Goal: Task Accomplishment & Management: Manage account settings

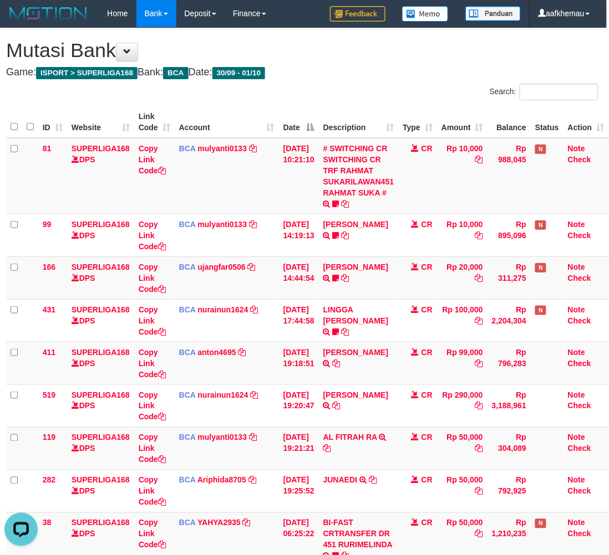
click at [380, 65] on div "**********" at bounding box center [302, 401] width 609 height 746
drag, startPoint x: 439, startPoint y: 100, endPoint x: 591, endPoint y: 120, distance: 153.7
click at [441, 100] on div "Search:" at bounding box center [454, 93] width 288 height 19
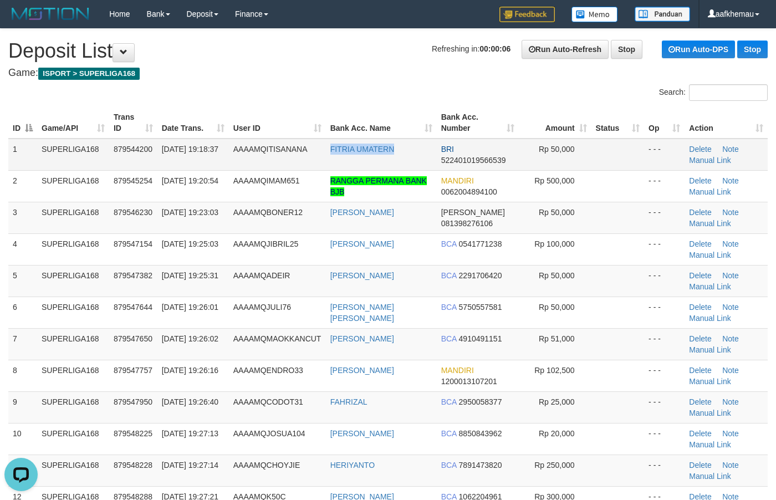
copy link "FITRIA UMATERN"
drag, startPoint x: 403, startPoint y: 155, endPoint x: 333, endPoint y: 149, distance: 71.3
click at [326, 165] on td "FITRIA UMATERN" at bounding box center [381, 155] width 111 height 32
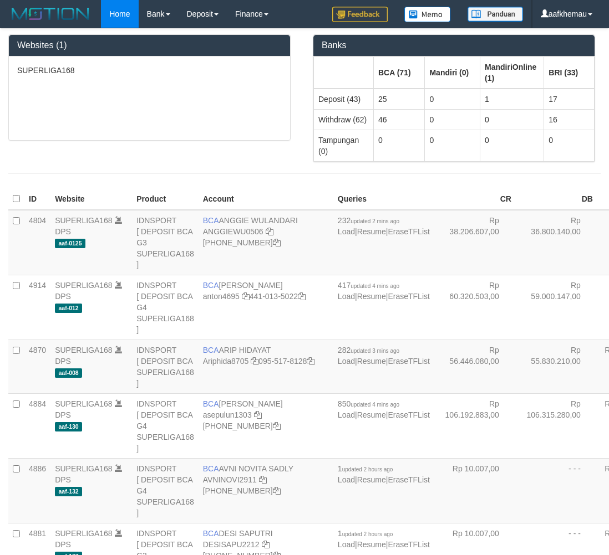
scroll to position [3146, 0]
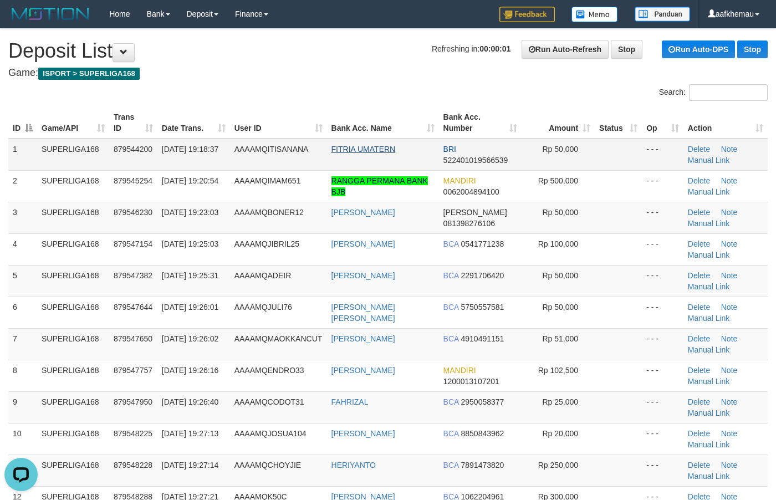
drag, startPoint x: 287, startPoint y: 57, endPoint x: 345, endPoint y: 150, distance: 110.3
click at [290, 59] on h1 "Refreshing in: 00:00:01 Run Auto-Refresh Stop Run Auto-DPS Stop Deposit List" at bounding box center [387, 51] width 759 height 22
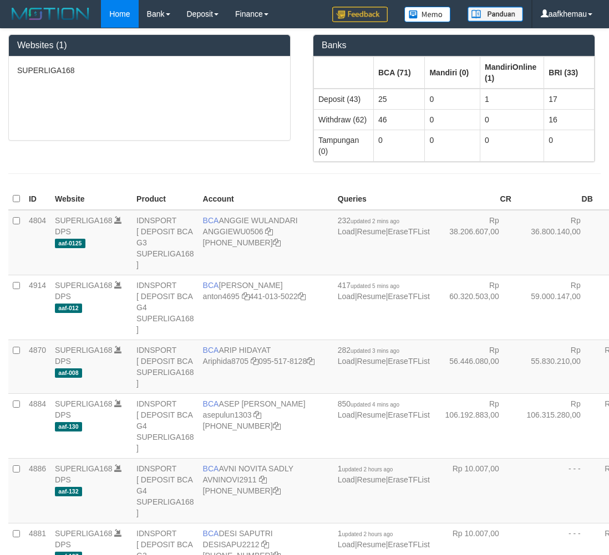
scroll to position [3146, 0]
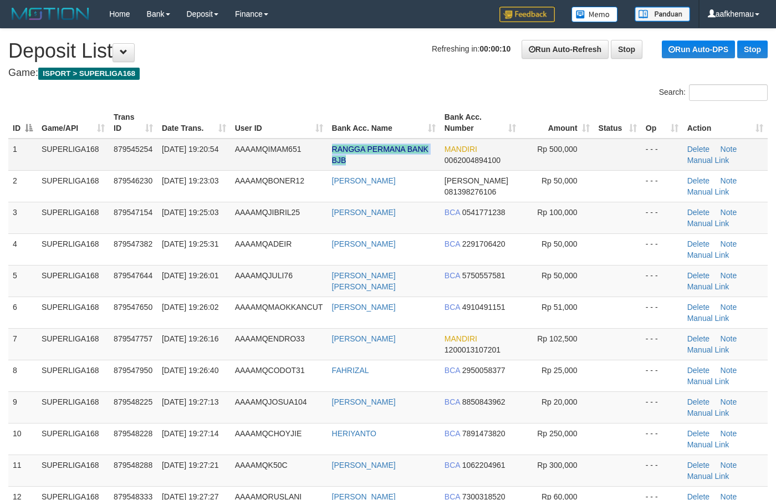
copy tr "RANGGA PERMANA BANK BJB"
drag, startPoint x: 363, startPoint y: 162, endPoint x: 316, endPoint y: 150, distance: 48.3
click at [316, 150] on tr "1 SUPERLIGA168 879545254 01/10/2025 19:20:54 AAAAMQIMAM651 RANGGA PERMANA BANK …" at bounding box center [387, 155] width 759 height 32
click at [308, 85] on div "Search:" at bounding box center [388, 93] width 776 height 19
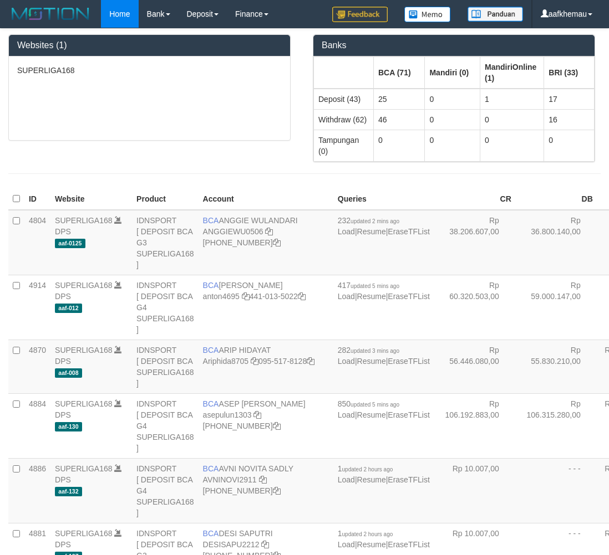
scroll to position [1624, 0]
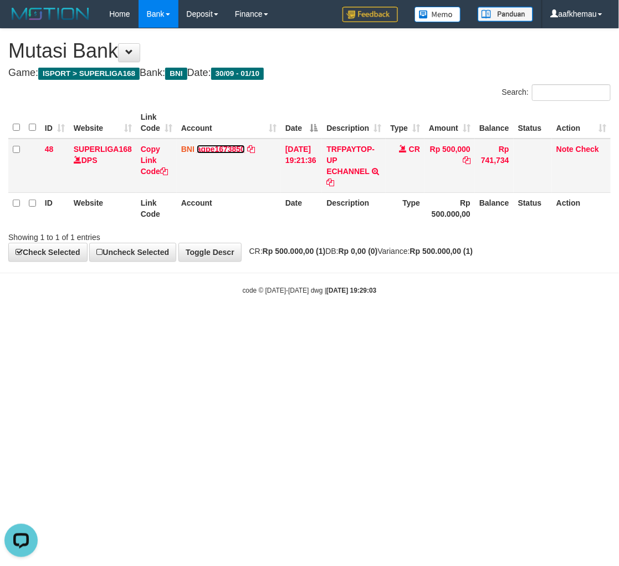
click at [223, 150] on link "agpe1673850" at bounding box center [221, 149] width 48 height 9
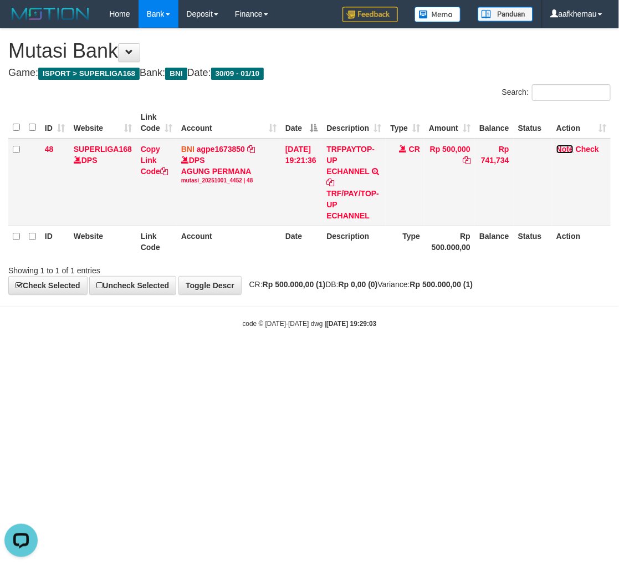
click at [567, 150] on link "Note" at bounding box center [564, 149] width 17 height 9
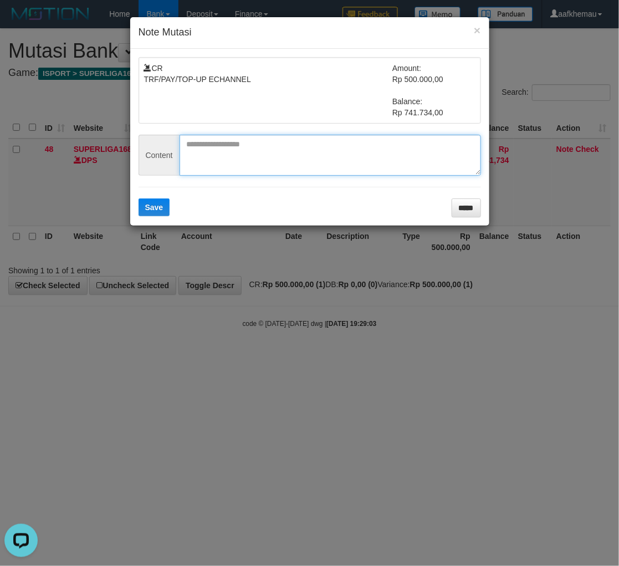
click at [262, 160] on textarea at bounding box center [330, 155] width 301 height 41
paste textarea "*******"
type textarea "*******"
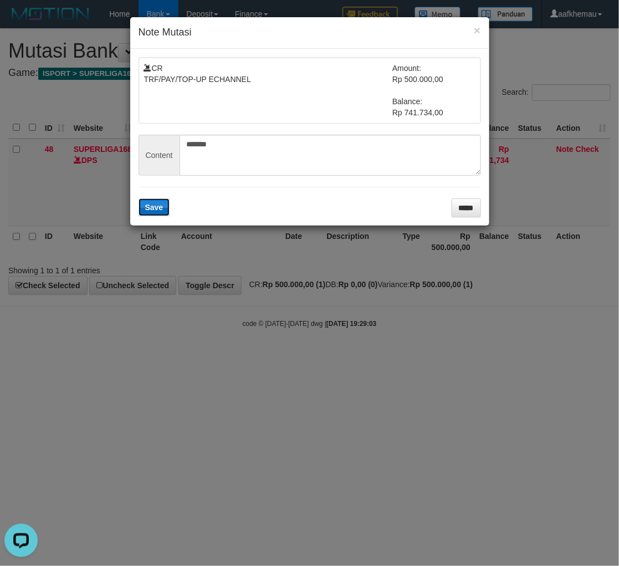
click at [161, 206] on span "Save" at bounding box center [154, 207] width 18 height 9
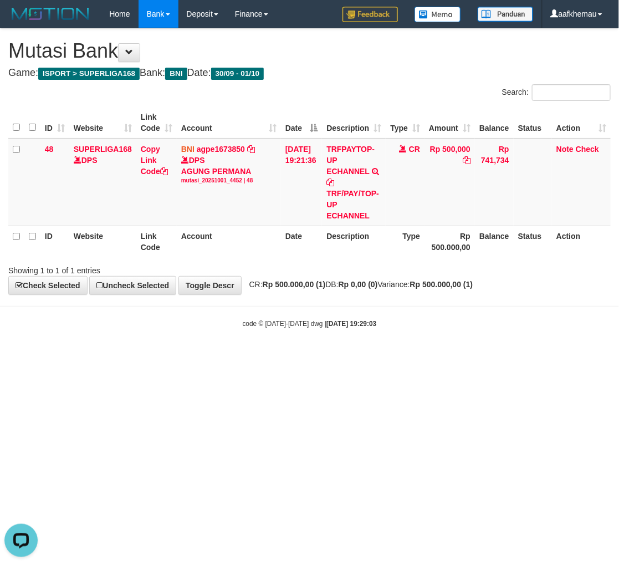
click at [411, 356] on html "Toggle navigation Home Bank Account List Load By Website Group [ISPORT] SUPERLI…" at bounding box center [309, 178] width 619 height 356
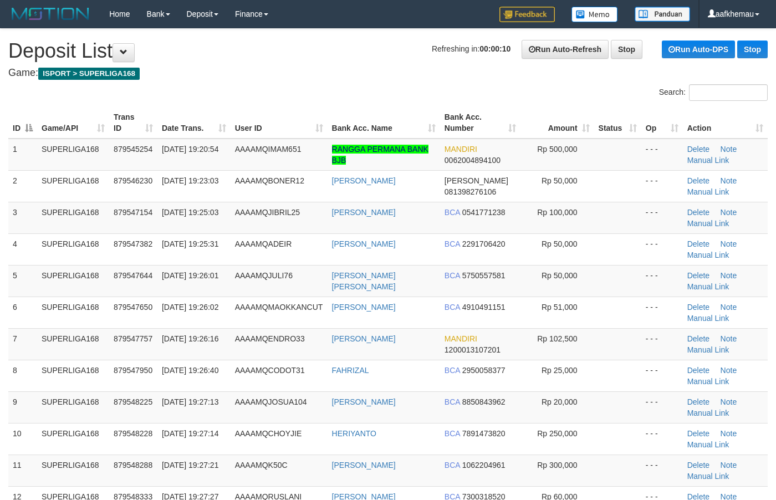
click at [327, 68] on h4 "Game: ISPORT > SUPERLIGA168" at bounding box center [387, 73] width 759 height 11
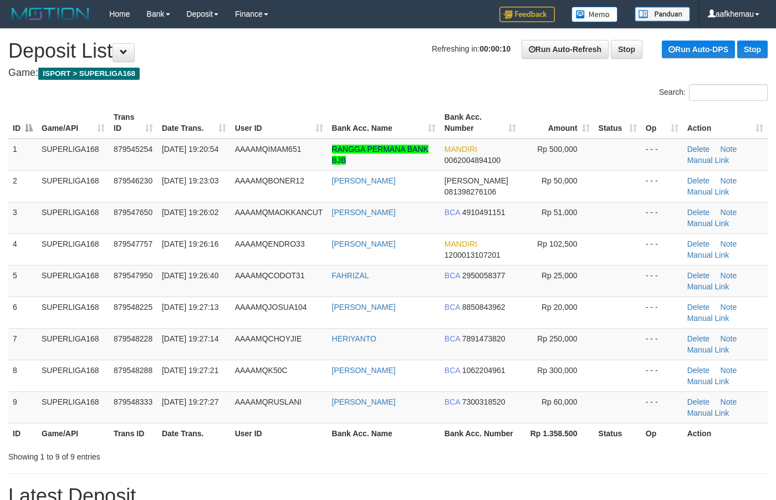
click at [405, 76] on h4 "Game: ISPORT > SUPERLIGA168" at bounding box center [387, 73] width 759 height 11
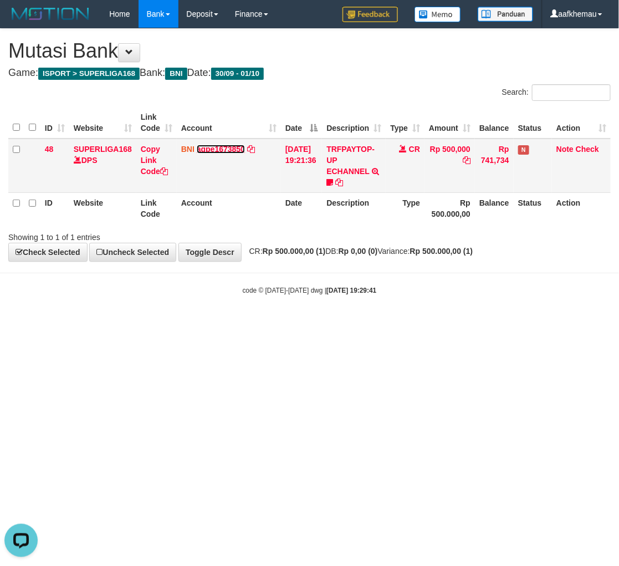
click at [225, 146] on link "agpe1673850" at bounding box center [221, 149] width 48 height 9
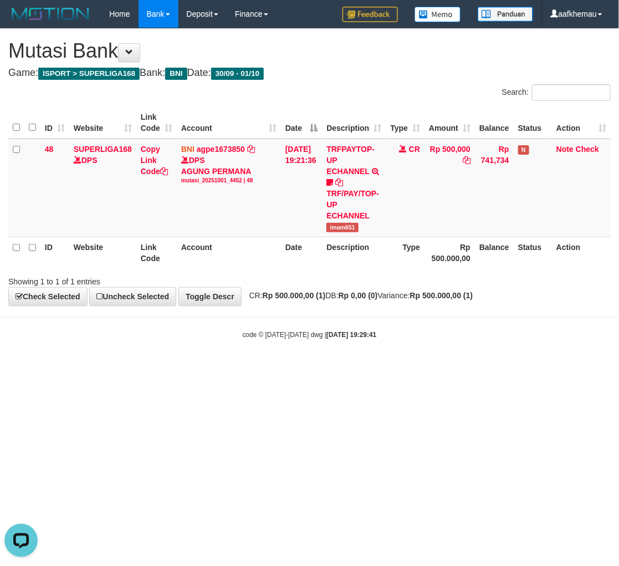
click at [440, 89] on div "Search:" at bounding box center [464, 93] width 293 height 19
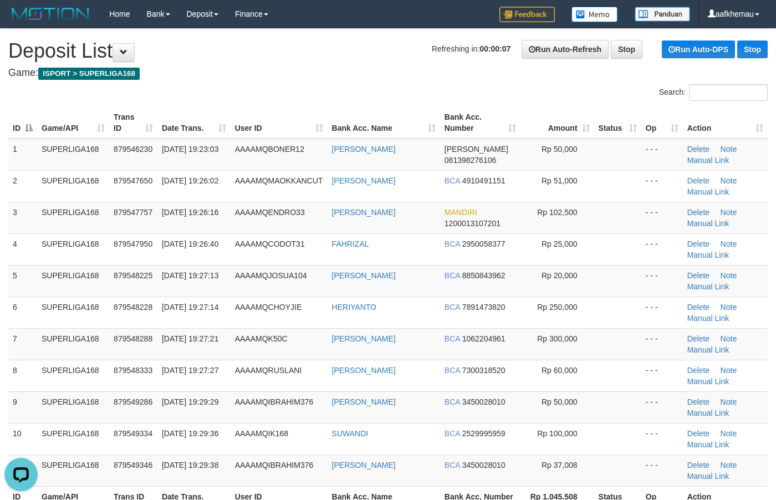
click at [289, 48] on h1 "Refreshing in: 00:00:07 Run Auto-Refresh Stop Run Auto-DPS Stop Deposit List" at bounding box center [387, 51] width 759 height 22
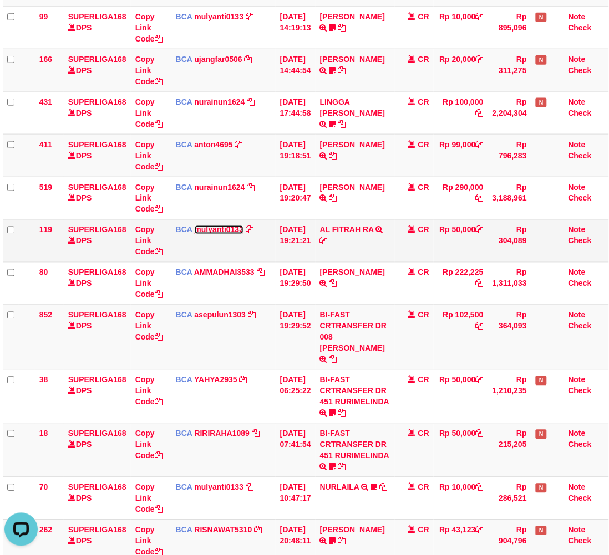
click at [228, 233] on link "mulyanti0133" at bounding box center [219, 230] width 49 height 9
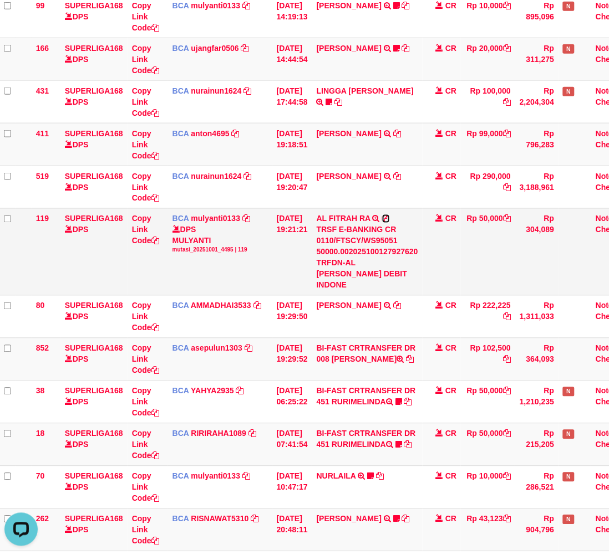
click at [390, 219] on icon at bounding box center [386, 219] width 8 height 8
click at [461, 123] on td "CR" at bounding box center [441, 144] width 39 height 43
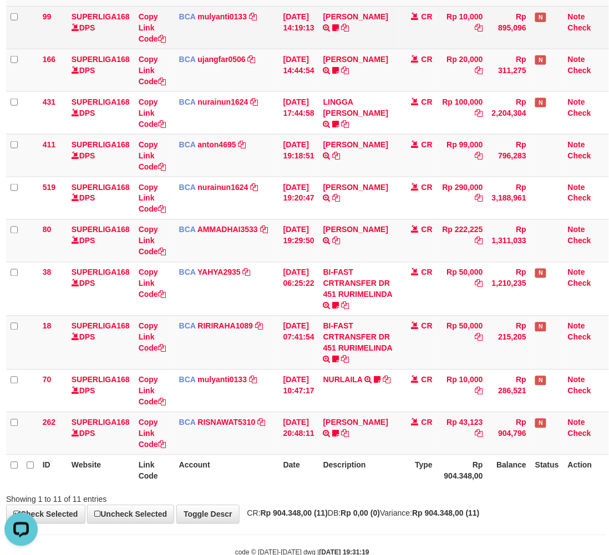
click at [437, 34] on td "Rp 10,000" at bounding box center [462, 27] width 50 height 43
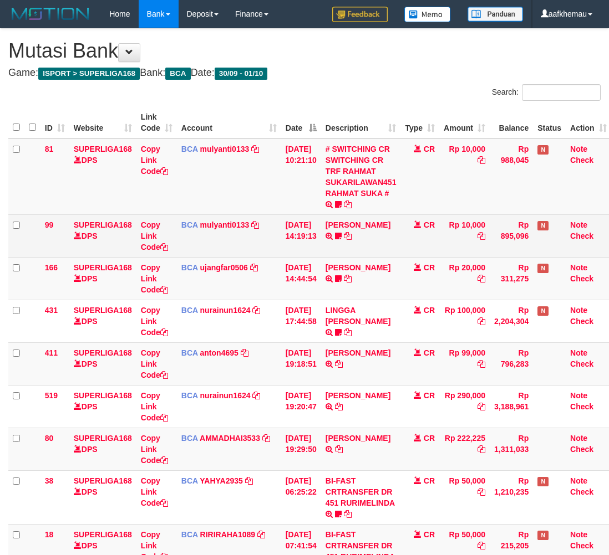
scroll to position [208, 9]
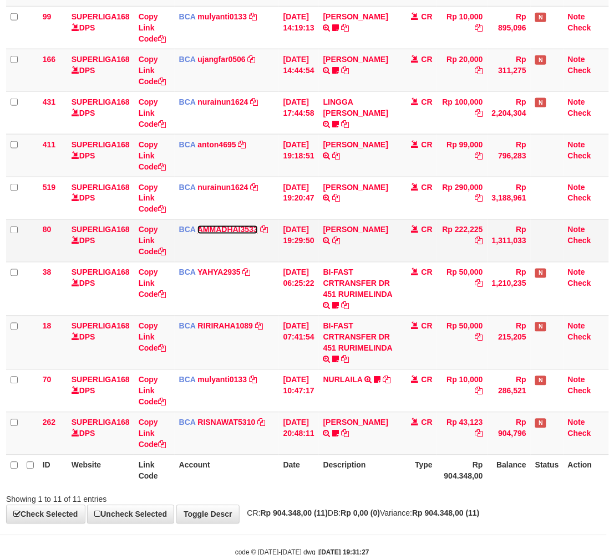
click at [217, 233] on link "AMMADHAI3533" at bounding box center [227, 230] width 60 height 9
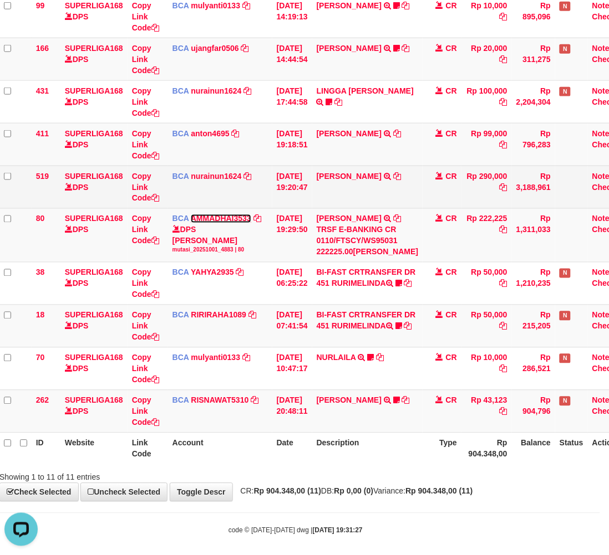
scroll to position [0, 0]
drag, startPoint x: 223, startPoint y: 187, endPoint x: 228, endPoint y: 183, distance: 6.3
click at [223, 181] on link "nurainun1624" at bounding box center [216, 176] width 50 height 9
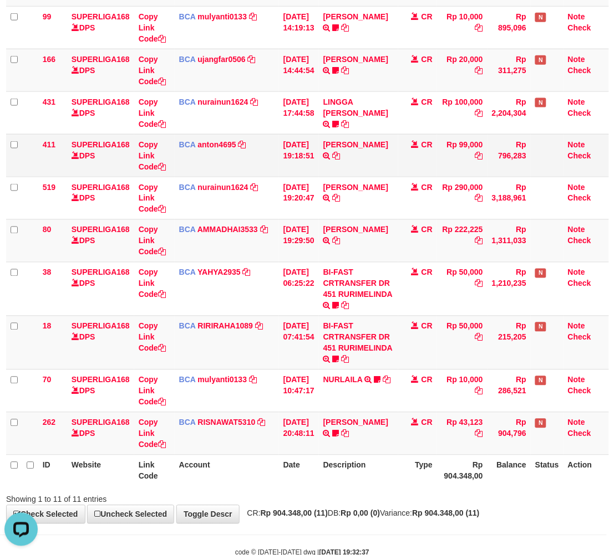
click at [550, 169] on td at bounding box center [546, 155] width 33 height 43
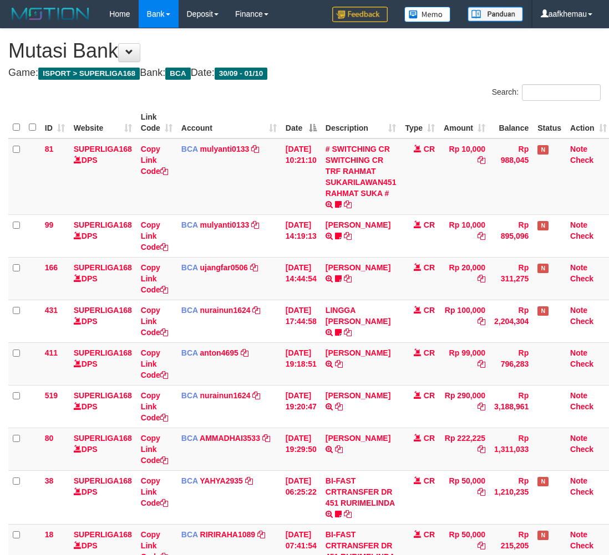
scroll to position [208, 9]
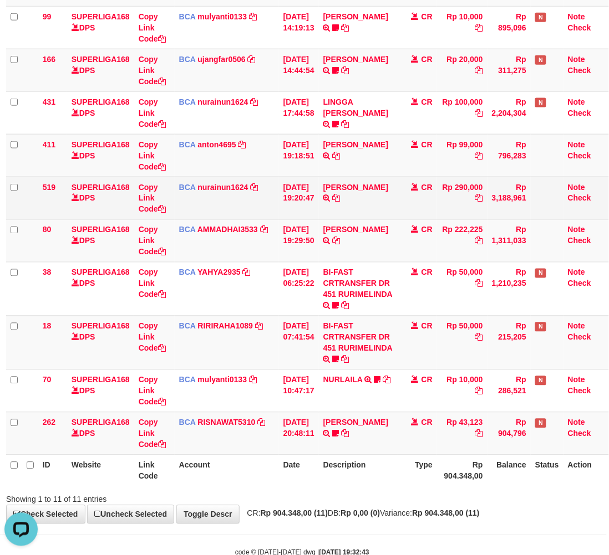
click at [478, 215] on td "Rp 290,000" at bounding box center [462, 198] width 50 height 43
click at [227, 186] on link "nurainun1624" at bounding box center [223, 187] width 50 height 9
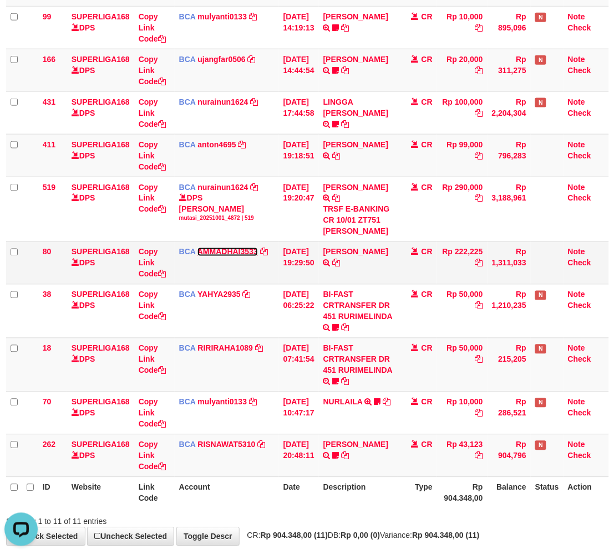
click at [209, 248] on link "AMMADHAI3533" at bounding box center [227, 252] width 60 height 9
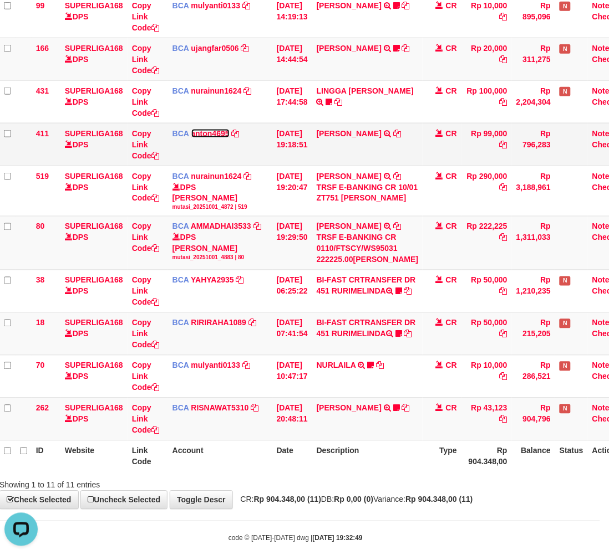
click at [217, 138] on link "anton4695" at bounding box center [210, 133] width 38 height 9
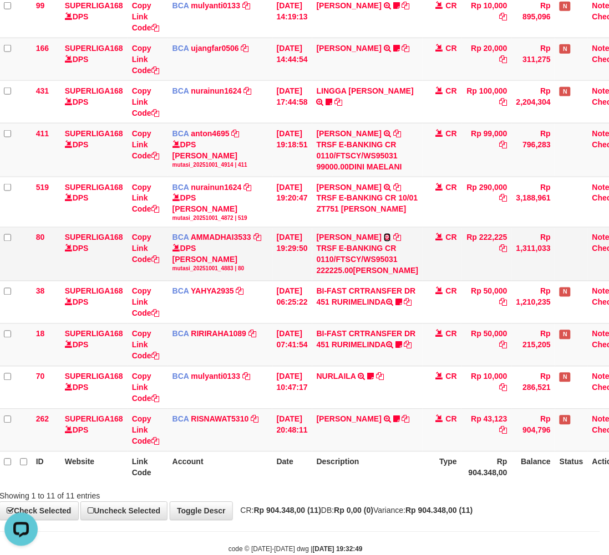
click at [388, 242] on icon at bounding box center [387, 238] width 7 height 8
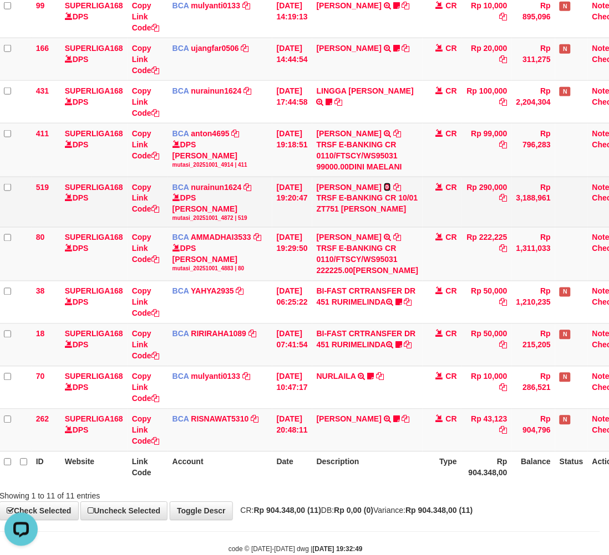
click at [389, 191] on icon at bounding box center [387, 187] width 7 height 8
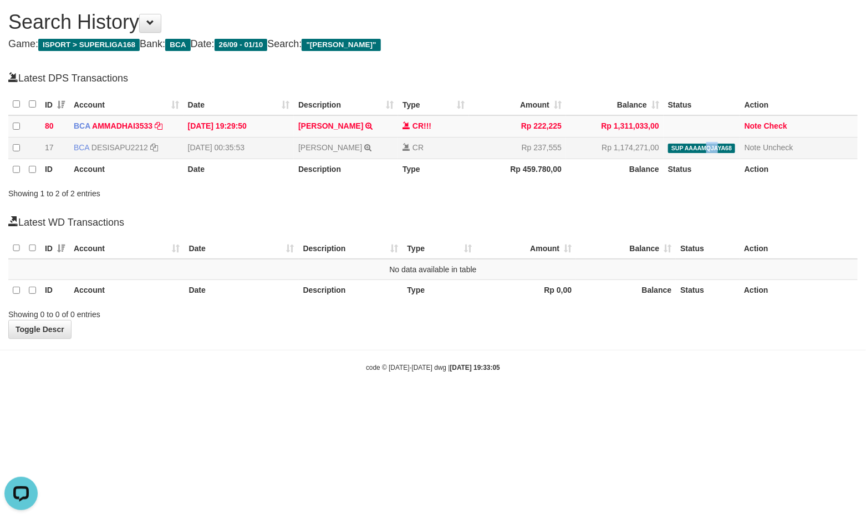
drag, startPoint x: 708, startPoint y: 147, endPoint x: 717, endPoint y: 145, distance: 9.0
click at [717, 145] on span "SUP AAAAMQJAYA68" at bounding box center [702, 148] width 68 height 9
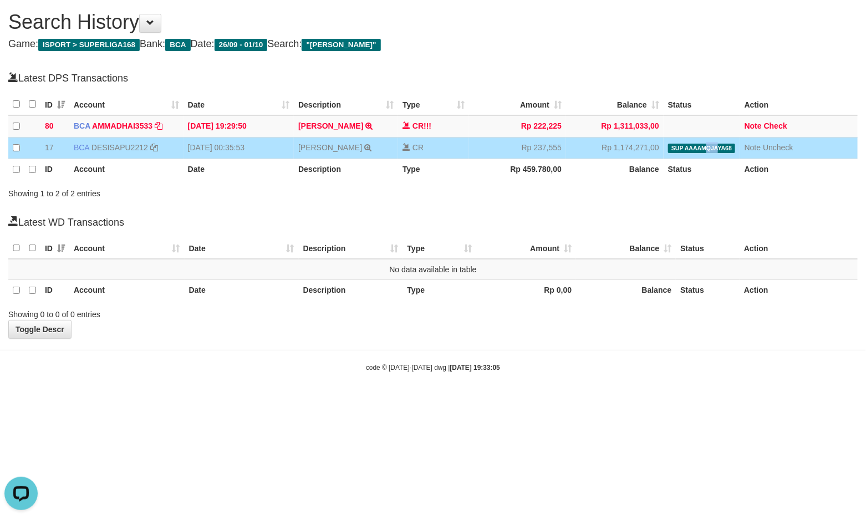
click at [711, 157] on td "SUP AAAAMQJAYA68 deposit_20250927 | 423 | 877351671" at bounding box center [701, 148] width 76 height 22
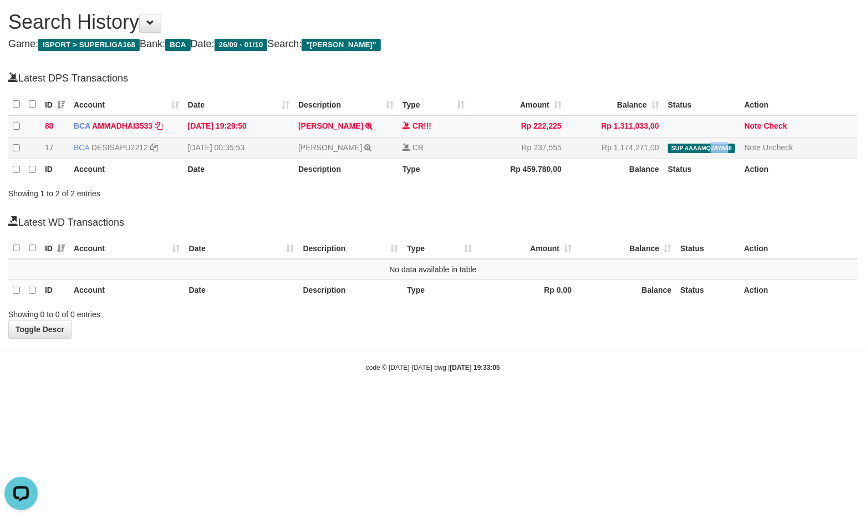
copy span "JAYA6"
copy span "JAYA68"
drag, startPoint x: 709, startPoint y: 144, endPoint x: 736, endPoint y: 147, distance: 26.7
click at [736, 147] on td "SUP AAAAMQJAYA68 deposit_20250927 | 423 | 877351671" at bounding box center [701, 148] width 76 height 22
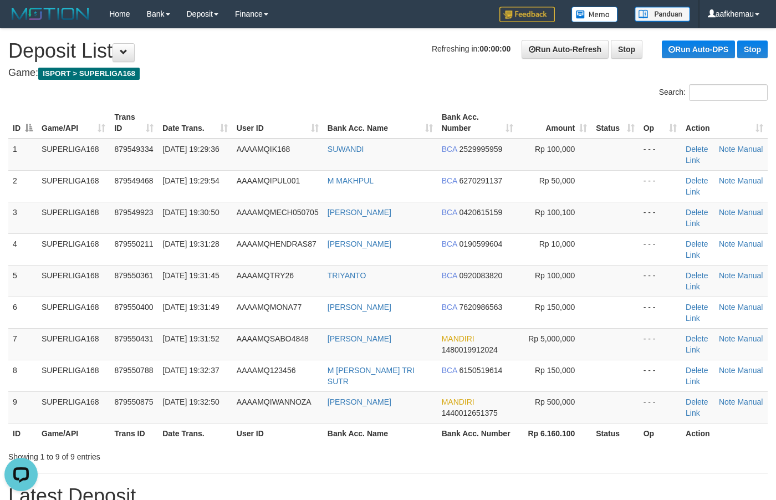
click at [370, 68] on h4 "Game: ISPORT > SUPERLIGA168" at bounding box center [387, 73] width 759 height 11
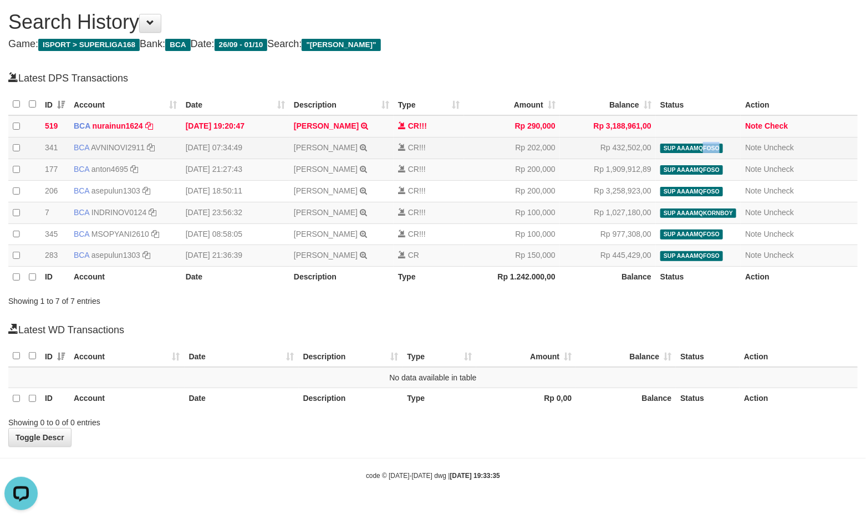
copy span "FOSO"
drag, startPoint x: 702, startPoint y: 148, endPoint x: 728, endPoint y: 151, distance: 25.6
click at [728, 151] on td "SUP AAAAMQFOSO deposit_20250930 | 2441 | 878792789" at bounding box center [698, 148] width 85 height 22
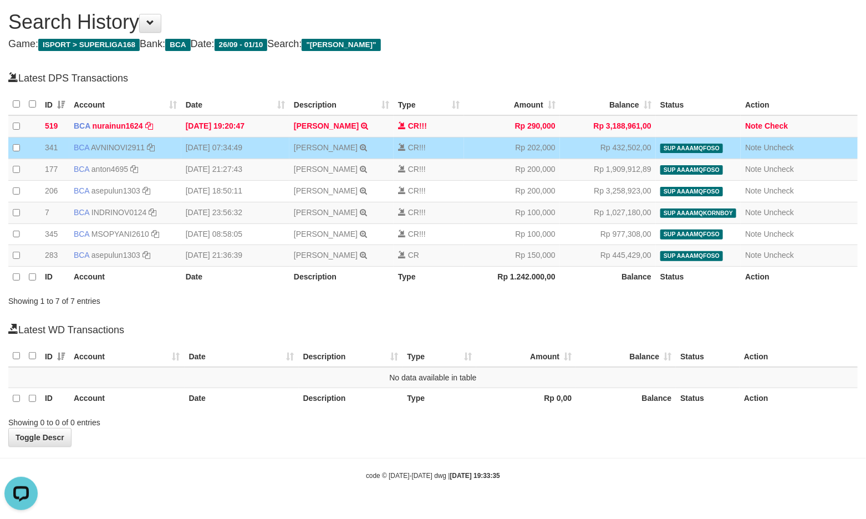
click at [721, 30] on h1 "Search History" at bounding box center [432, 22] width 849 height 22
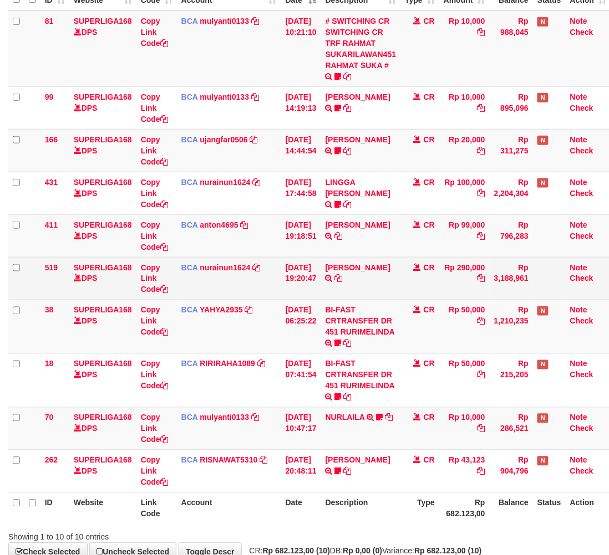
scroll to position [139, 0]
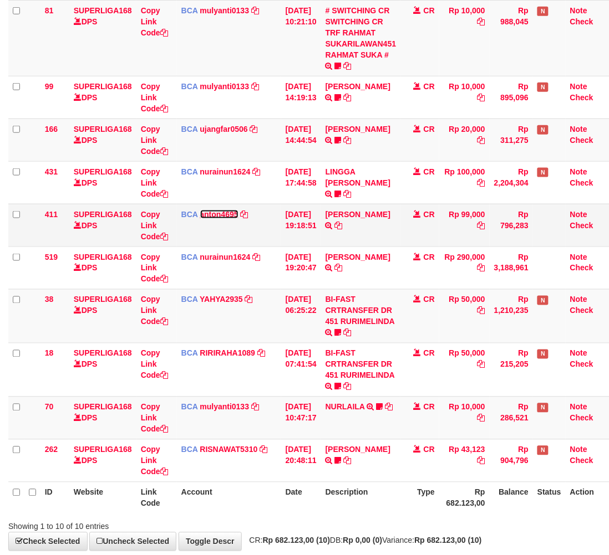
click at [223, 217] on link "anton4695" at bounding box center [219, 214] width 38 height 9
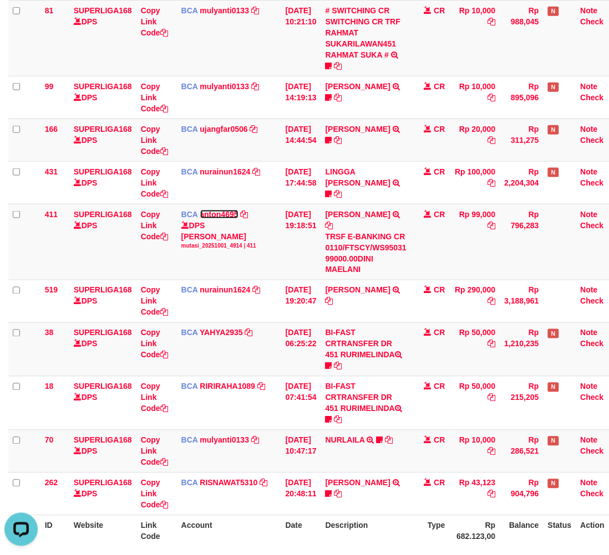
scroll to position [0, 0]
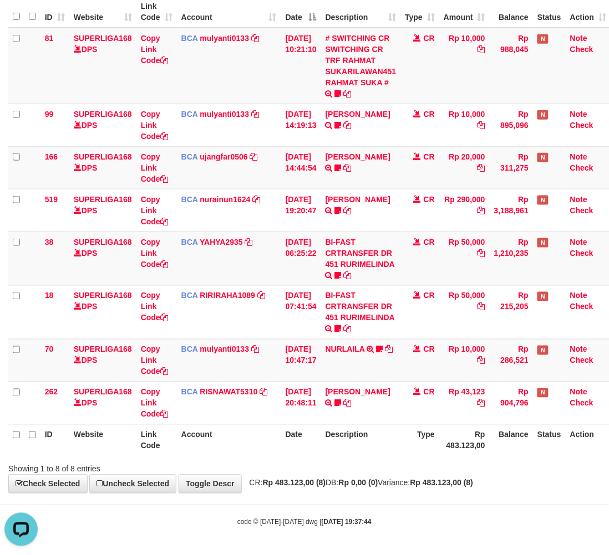
click at [400, 497] on body "Toggle navigation Home Bank Account List Load By Website Group [ISPORT] SUPERLI…" at bounding box center [304, 222] width 609 height 666
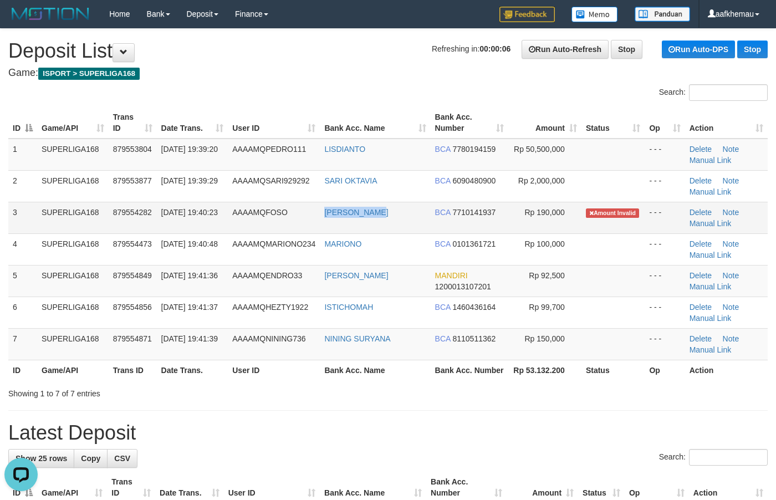
drag, startPoint x: 333, startPoint y: 222, endPoint x: 314, endPoint y: 220, distance: 19.0
click at [314, 220] on tr "3 SUPERLIGA168 879554282 01/10/2025 19:40:23 AAAAMQFOSO HERI SUSANTO BCA 771014…" at bounding box center [387, 218] width 759 height 32
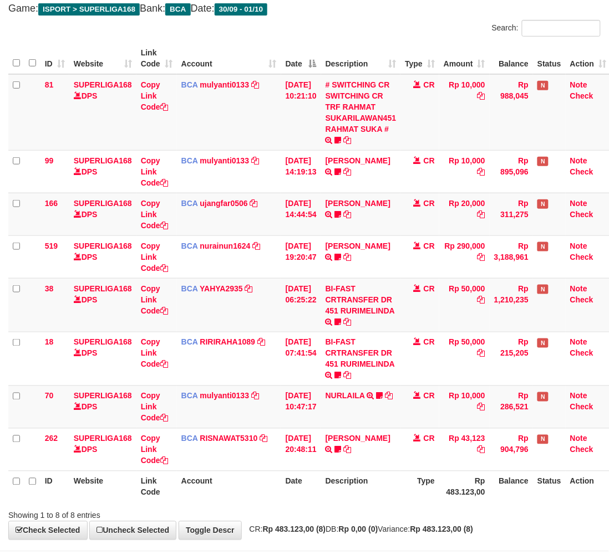
click at [401, 490] on th "Description" at bounding box center [361, 487] width 80 height 32
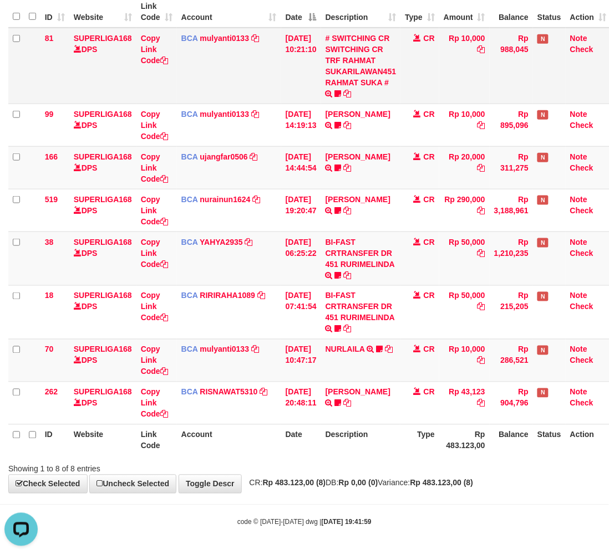
click at [453, 59] on td "Rp 10,000" at bounding box center [464, 66] width 50 height 76
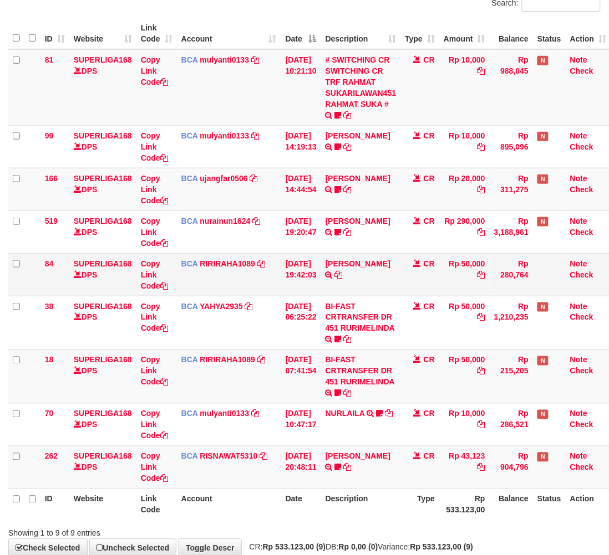
scroll to position [111, 0]
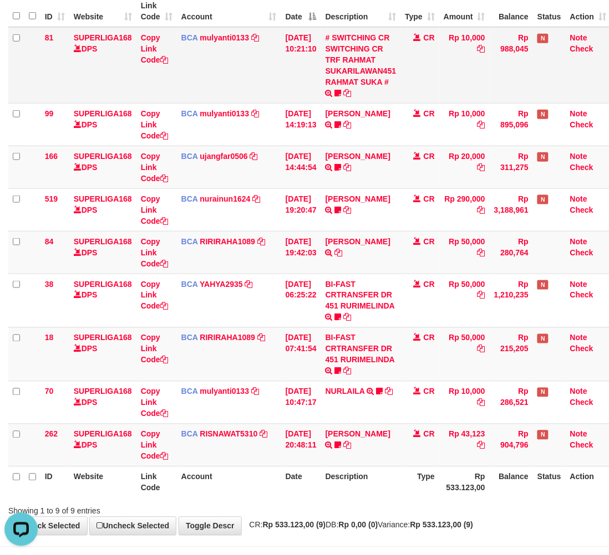
click at [466, 62] on td "Rp 10,000" at bounding box center [464, 65] width 50 height 76
